Goal: Information Seeking & Learning: Learn about a topic

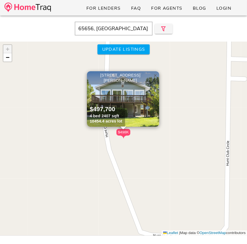
click at [155, 77] on span "×" at bounding box center [154, 75] width 3 height 6
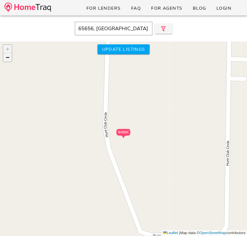
click at [9, 60] on link "−" at bounding box center [7, 57] width 8 height 8
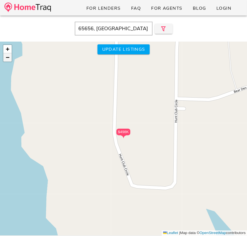
click at [9, 60] on link "−" at bounding box center [7, 57] width 8 height 8
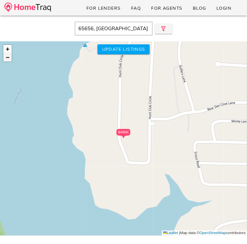
click at [9, 60] on link "−" at bounding box center [7, 57] width 8 height 8
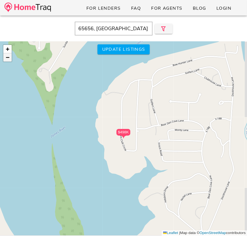
click at [9, 60] on link "−" at bounding box center [7, 57] width 8 height 8
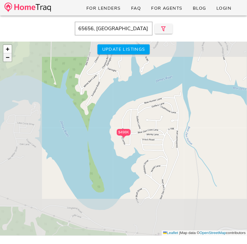
click at [9, 60] on link "−" at bounding box center [7, 57] width 8 height 8
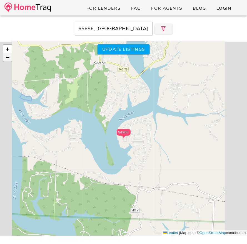
click at [9, 60] on link "−" at bounding box center [7, 57] width 8 height 8
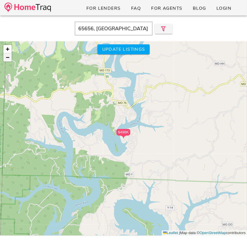
click at [9, 60] on link "−" at bounding box center [7, 57] width 8 height 8
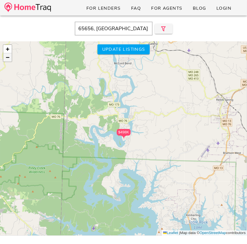
click at [9, 60] on link "−" at bounding box center [7, 57] width 8 height 8
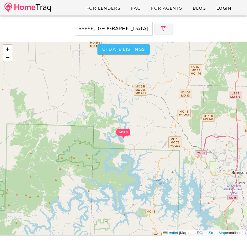
click at [119, 50] on span "Update listings" at bounding box center [123, 49] width 43 height 6
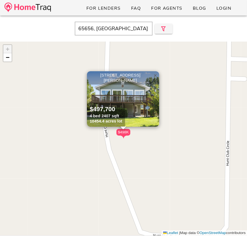
click at [154, 77] on span "×" at bounding box center [154, 75] width 3 height 6
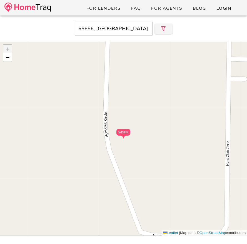
click at [103, 31] on input "65656, [GEOGRAPHIC_DATA]" at bounding box center [114, 29] width 78 height 14
type input "MO"
click at [10, 59] on link "−" at bounding box center [7, 57] width 8 height 8
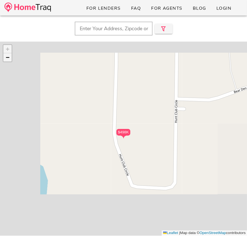
click at [10, 59] on link "−" at bounding box center [7, 57] width 8 height 8
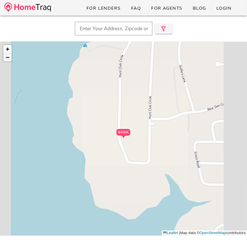
click at [10, 59] on link "−" at bounding box center [7, 57] width 8 height 8
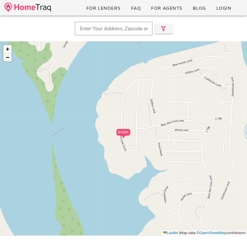
click at [10, 59] on link "−" at bounding box center [7, 57] width 8 height 8
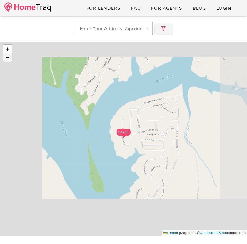
click at [10, 59] on link "−" at bounding box center [7, 57] width 8 height 8
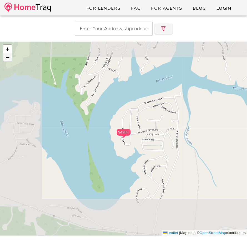
click at [10, 59] on link "−" at bounding box center [7, 57] width 8 height 8
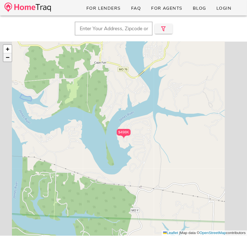
click at [10, 59] on link "−" at bounding box center [7, 57] width 8 height 8
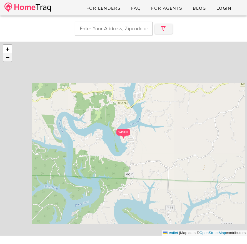
click at [10, 59] on link "−" at bounding box center [7, 57] width 8 height 8
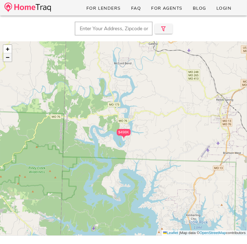
click at [10, 59] on link "−" at bounding box center [7, 57] width 8 height 8
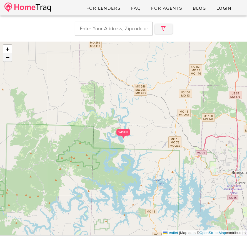
click at [10, 59] on link "−" at bounding box center [7, 57] width 8 height 8
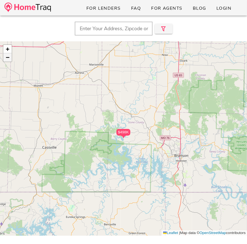
click at [10, 59] on link "−" at bounding box center [7, 57] width 8 height 8
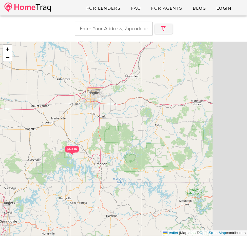
drag, startPoint x: 148, startPoint y: 124, endPoint x: 70, endPoint y: 157, distance: 84.6
click at [70, 157] on div "$498K + − Leaflet | Map data © OpenStreetMap contributors" at bounding box center [123, 139] width 247 height 194
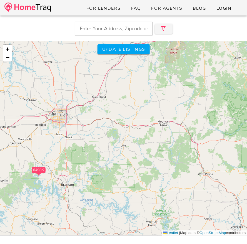
drag, startPoint x: 204, startPoint y: 149, endPoint x: 140, endPoint y: 181, distance: 71.0
click at [143, 179] on div "$498K + − Leaflet | Map data © OpenStreetMap contributors" at bounding box center [123, 139] width 247 height 194
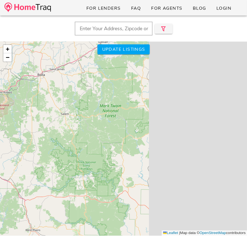
drag, startPoint x: 173, startPoint y: 137, endPoint x: 59, endPoint y: 162, distance: 115.8
click at [59, 162] on div "$498K + − Leaflet | Map data © OpenStreetMap contributors" at bounding box center [123, 139] width 247 height 194
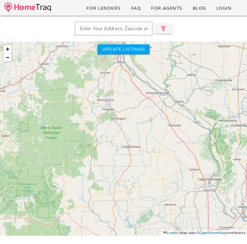
drag, startPoint x: 162, startPoint y: 130, endPoint x: 118, endPoint y: 127, distance: 44.2
click at [118, 127] on div "$498K + − Leaflet | Map data © OpenStreetMap contributors" at bounding box center [123, 139] width 247 height 194
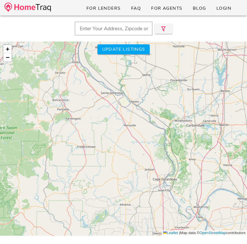
drag, startPoint x: 195, startPoint y: 146, endPoint x: 204, endPoint y: 159, distance: 15.8
click at [204, 160] on div "$498K + − Leaflet | Map data © OpenStreetMap contributors" at bounding box center [123, 139] width 247 height 194
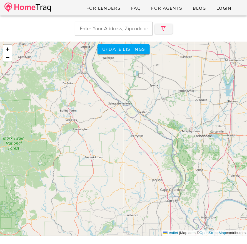
click at [209, 154] on div "$498K + − Leaflet | Map data © OpenStreetMap contributors" at bounding box center [123, 139] width 247 height 194
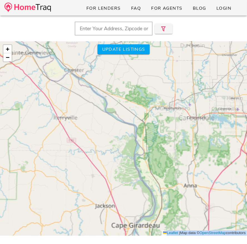
click at [209, 154] on div "$498K + − Leaflet | Map data © OpenStreetMap contributors" at bounding box center [123, 139] width 247 height 194
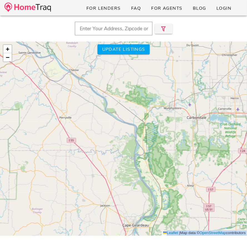
click at [209, 154] on div "$498K + − Leaflet | Map data © OpenStreetMap contributors" at bounding box center [123, 139] width 247 height 194
click at [177, 164] on div "$498K + − Leaflet | Map data © OpenStreetMap contributors" at bounding box center [123, 139] width 247 height 194
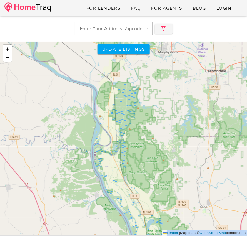
click at [177, 164] on div "$498K + − Leaflet | Map data © OpenStreetMap contributors" at bounding box center [123, 139] width 247 height 194
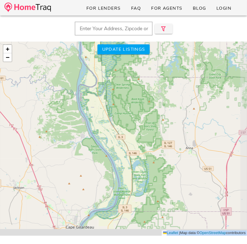
drag, startPoint x: 215, startPoint y: 200, endPoint x: 201, endPoint y: 141, distance: 60.8
click at [201, 141] on div "$498K + − Leaflet | Map data © OpenStreetMap contributors" at bounding box center [123, 139] width 247 height 194
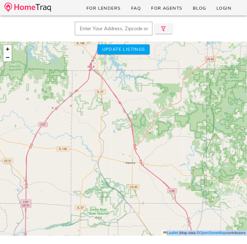
drag, startPoint x: 198, startPoint y: 138, endPoint x: -2, endPoint y: 130, distance: 200.1
click at [0, 130] on html "For Lenders FAQ For Agents Blog Login Close $498K + − Leaflet | Map data © Open…" at bounding box center [123, 156] width 247 height 312
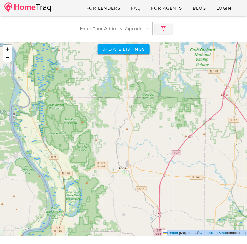
drag, startPoint x: 82, startPoint y: 136, endPoint x: 215, endPoint y: 164, distance: 136.1
click at [215, 164] on div "$498K + − Leaflet | Map data © OpenStreetMap contributors" at bounding box center [123, 139] width 247 height 194
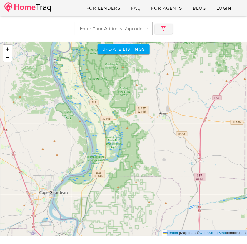
drag, startPoint x: 150, startPoint y: 185, endPoint x: 190, endPoint y: 133, distance: 65.8
click at [190, 131] on div "$498K + − Leaflet | Map data © OpenStreetMap contributors" at bounding box center [123, 139] width 247 height 194
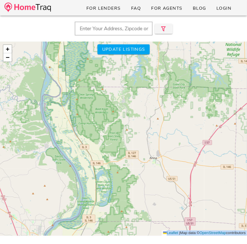
drag, startPoint x: 170, startPoint y: 108, endPoint x: 161, endPoint y: 151, distance: 44.8
click at [161, 151] on div "$498K + − Leaflet | Map data © OpenStreetMap contributors" at bounding box center [123, 139] width 247 height 194
